Goal: Understand process/instructions

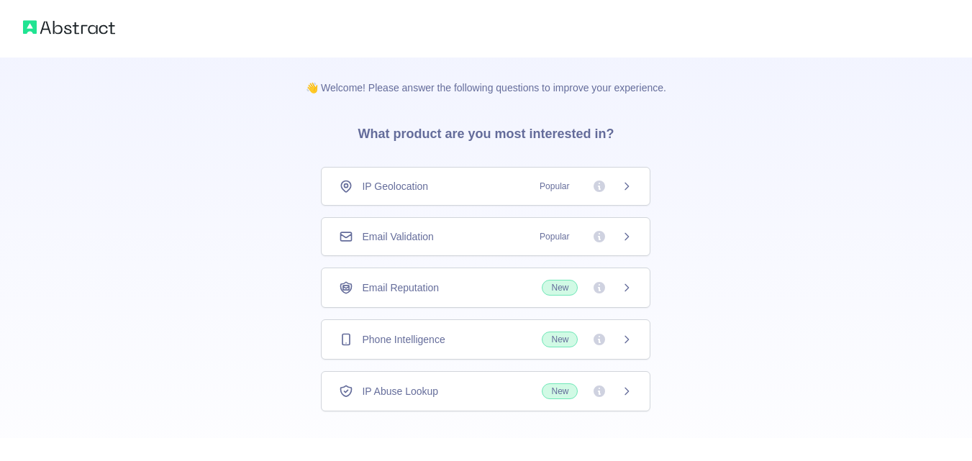
click at [427, 245] on div "Email Validation Popular" at bounding box center [485, 236] width 329 height 39
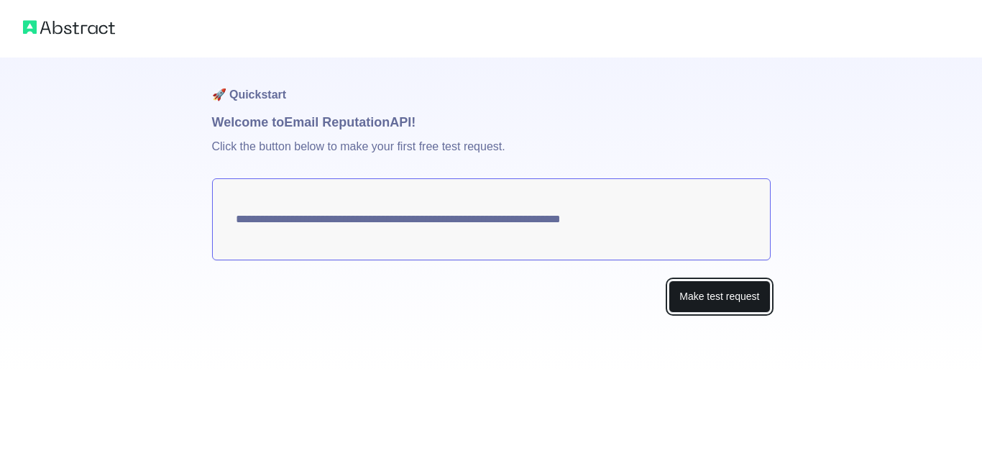
click at [693, 304] on button "Make test request" at bounding box center [719, 296] width 101 height 32
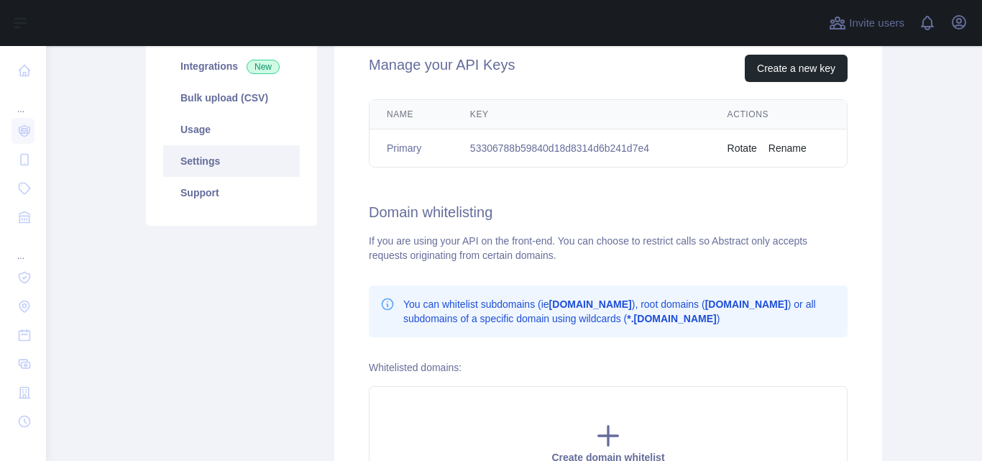
scroll to position [216, 0]
click at [530, 150] on td "53306788b59840d18d8314d6b241d7e4" at bounding box center [581, 147] width 257 height 38
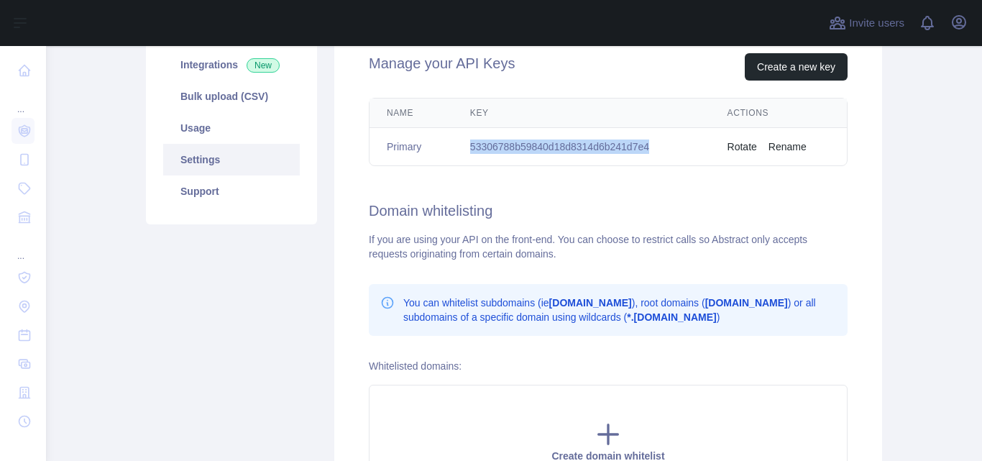
click at [530, 150] on td "53306788b59840d18d8314d6b241d7e4" at bounding box center [581, 147] width 257 height 38
copy td "53306788b59840d18d8314d6b241d7e4"
